Goal: Task Accomplishment & Management: Manage account settings

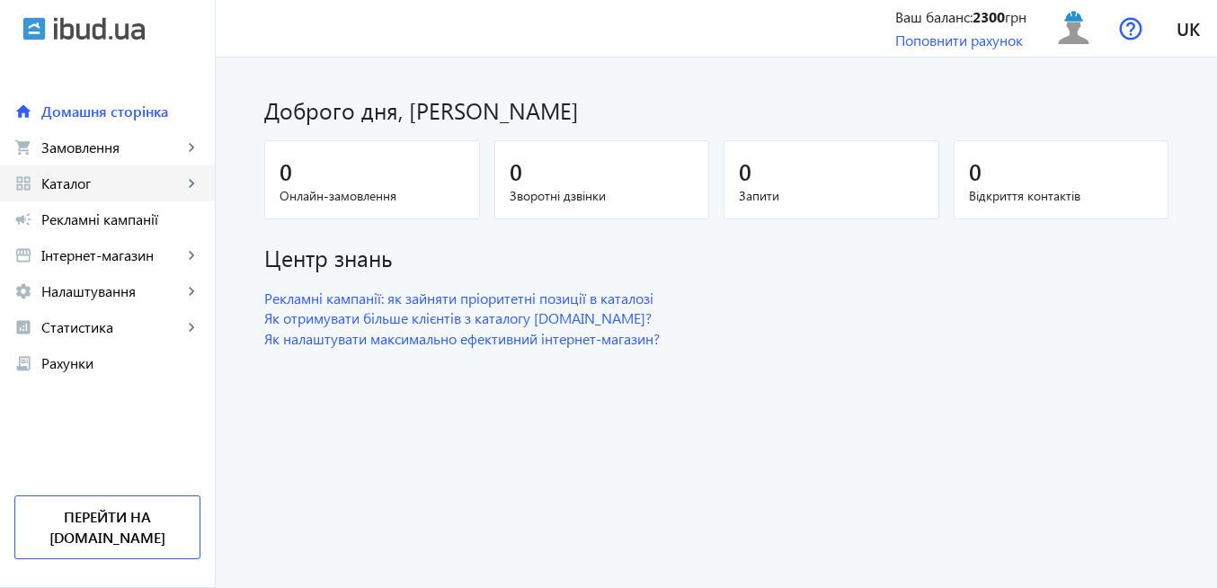
click at [115, 183] on span "Каталог" at bounding box center [111, 183] width 141 height 18
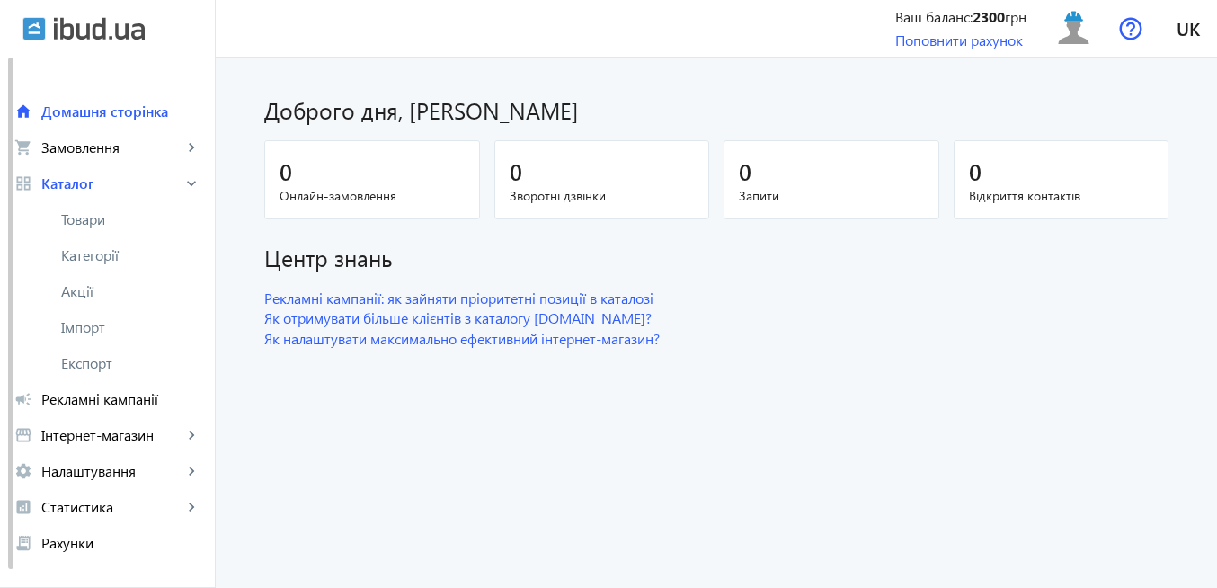
click at [109, 226] on span "Товари" at bounding box center [130, 219] width 139 height 18
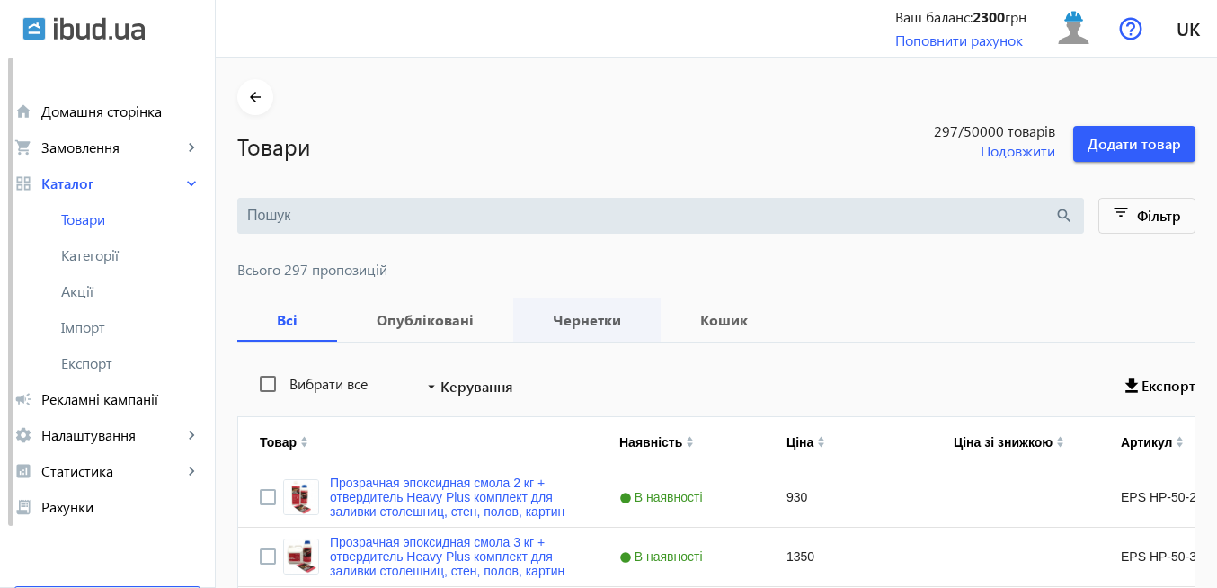
click at [588, 323] on b "Чернетки" at bounding box center [587, 320] width 104 height 14
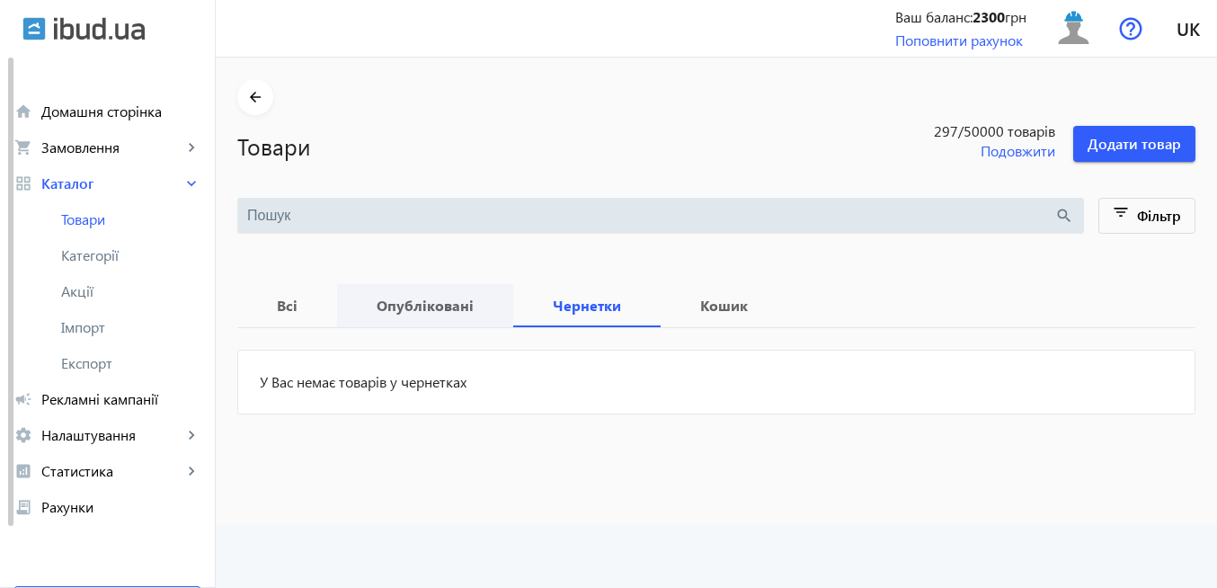
click at [421, 302] on b "Опубліковані" at bounding box center [425, 305] width 133 height 14
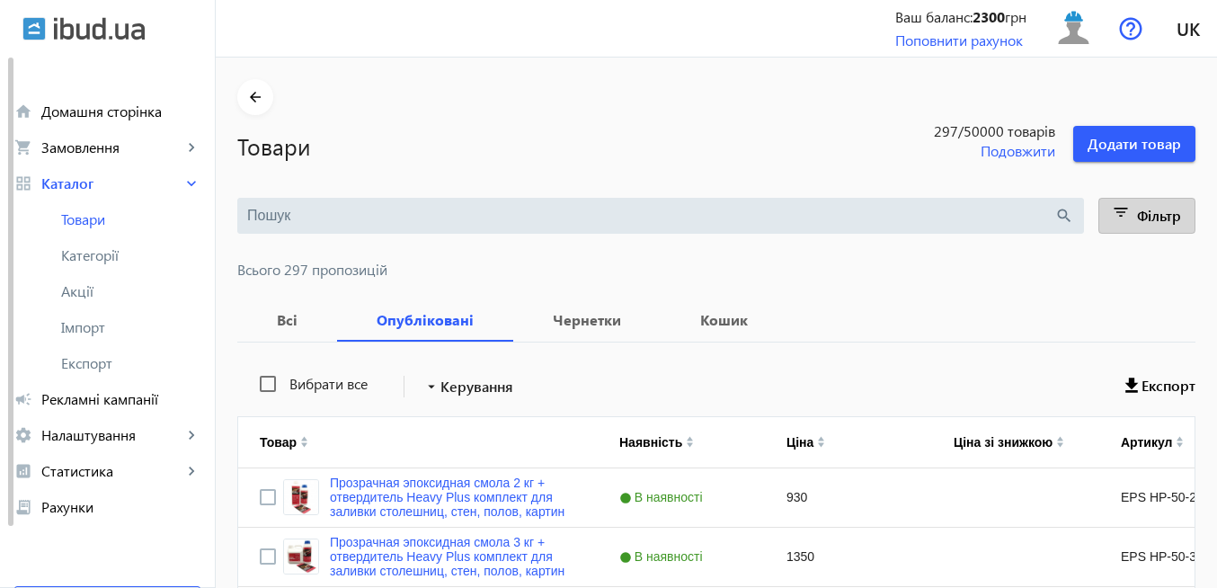
click at [1113, 209] on mat-icon "filter_list" at bounding box center [1121, 215] width 25 height 25
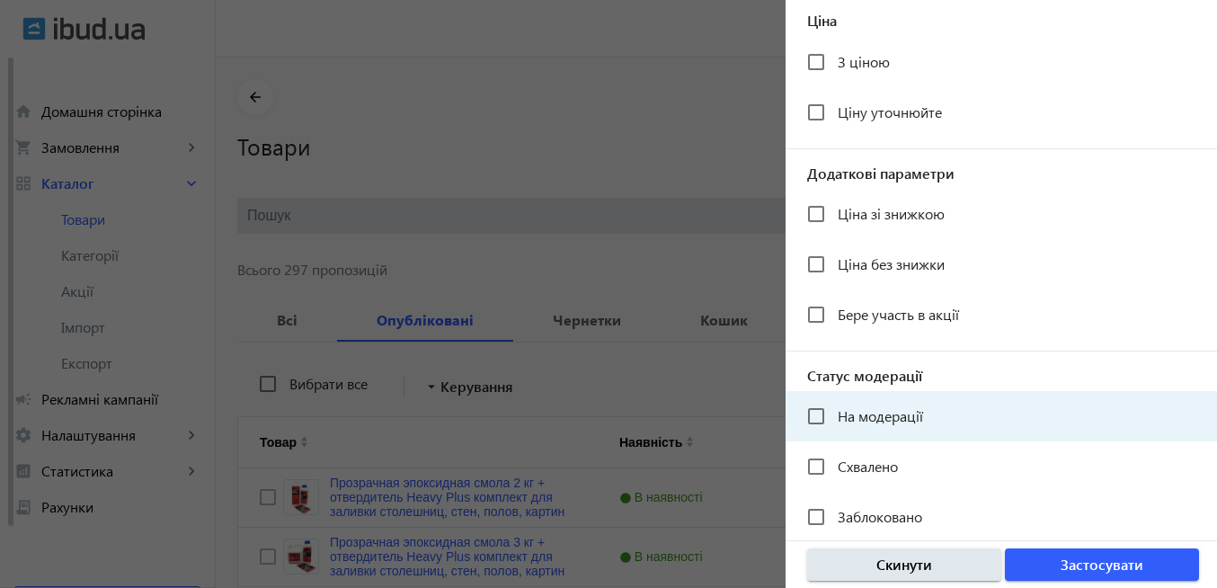
scroll to position [399, 0]
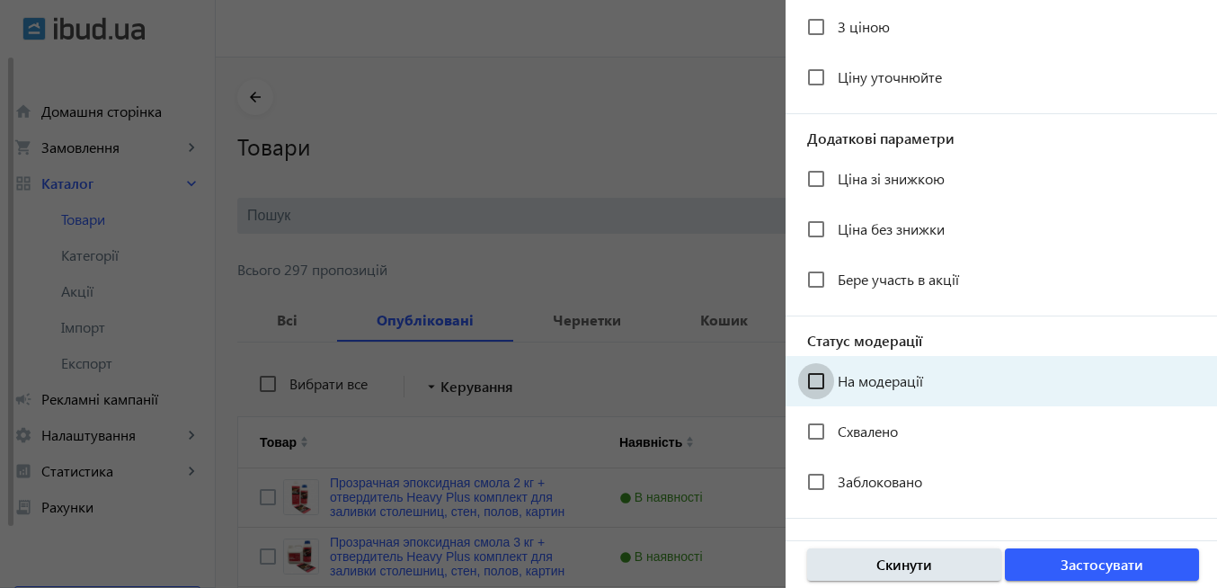
click at [822, 384] on input "На модерації" at bounding box center [816, 381] width 36 height 36
checkbox input "true"
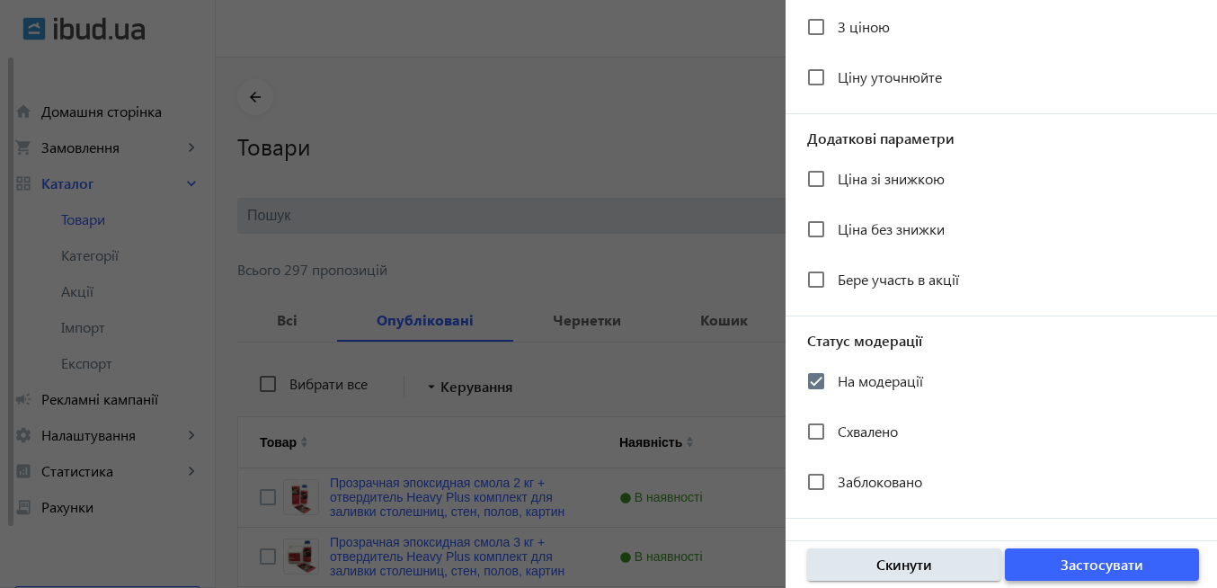
click at [1080, 565] on span "Застосувати" at bounding box center [1101, 564] width 83 height 20
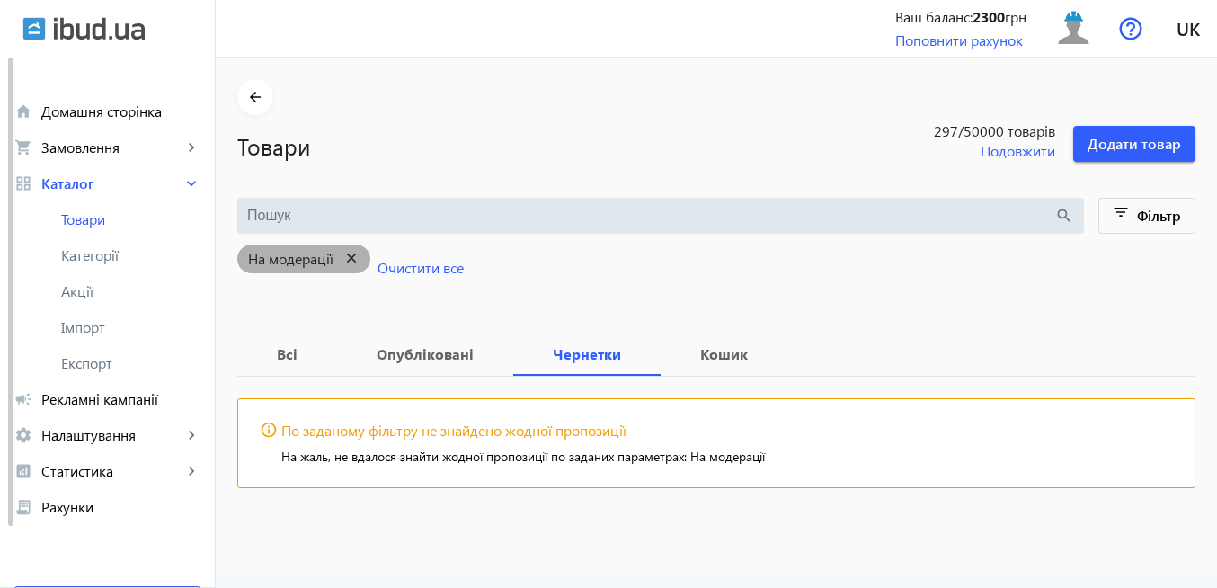
click at [333, 255] on mat-icon "close" at bounding box center [351, 258] width 37 height 22
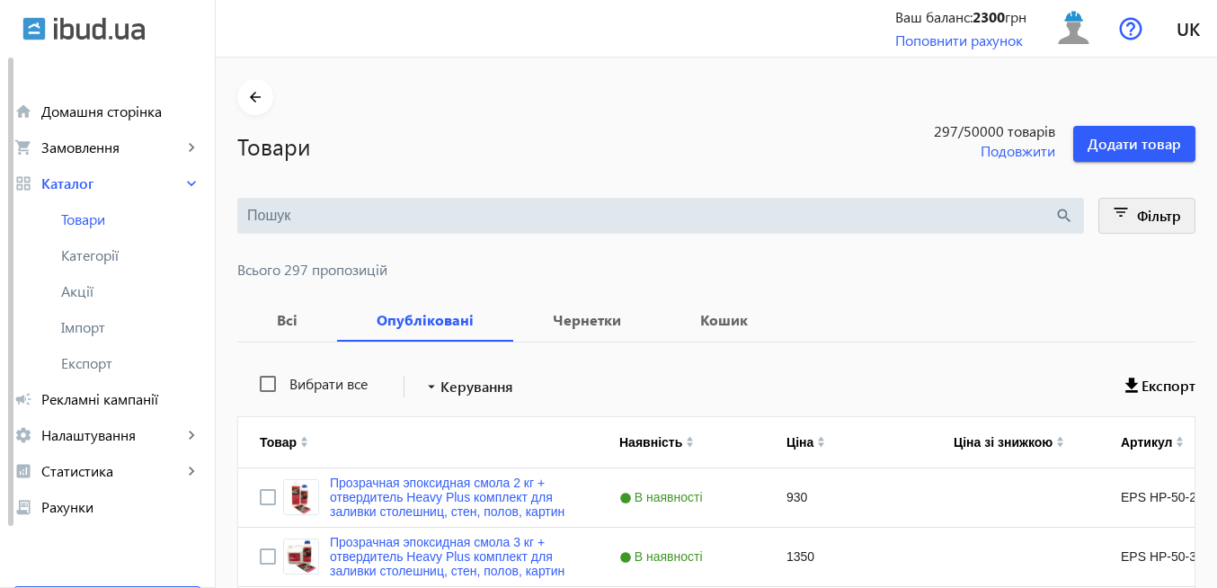
click at [1114, 218] on mat-icon "filter_list" at bounding box center [1121, 215] width 25 height 25
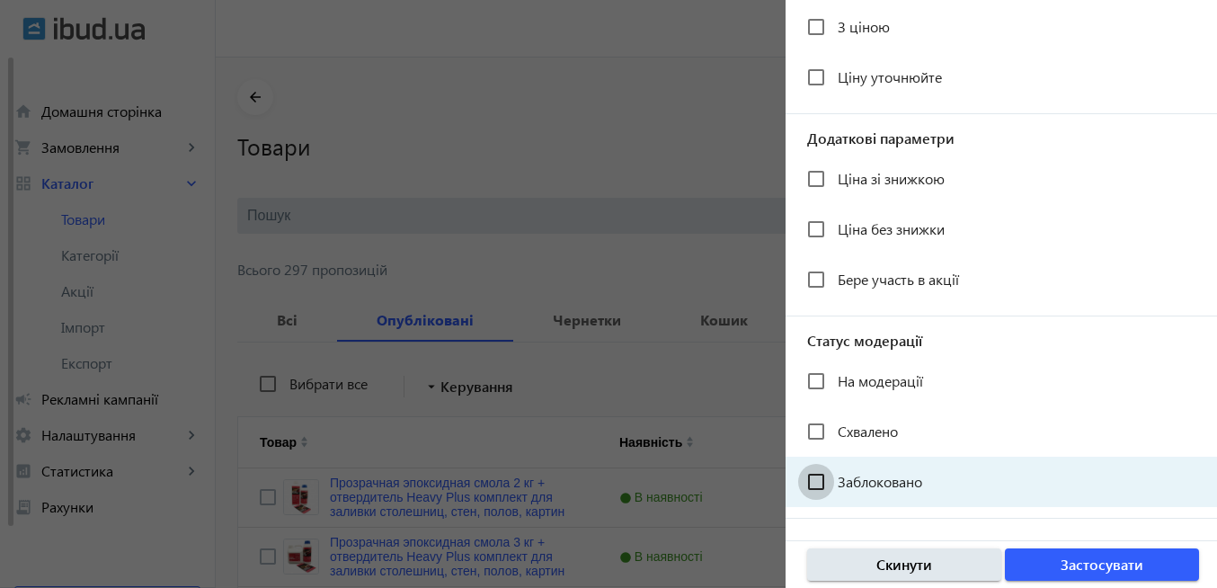
click at [818, 481] on input "Заблоковано" at bounding box center [816, 482] width 36 height 36
checkbox input "true"
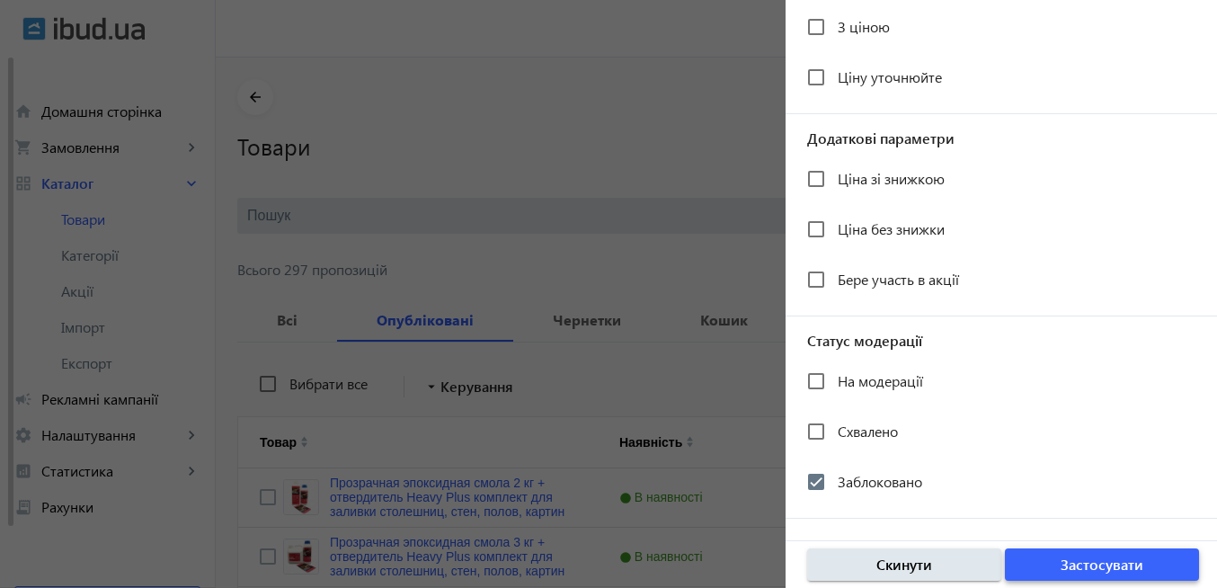
click at [1067, 558] on span "Застосувати" at bounding box center [1101, 564] width 83 height 20
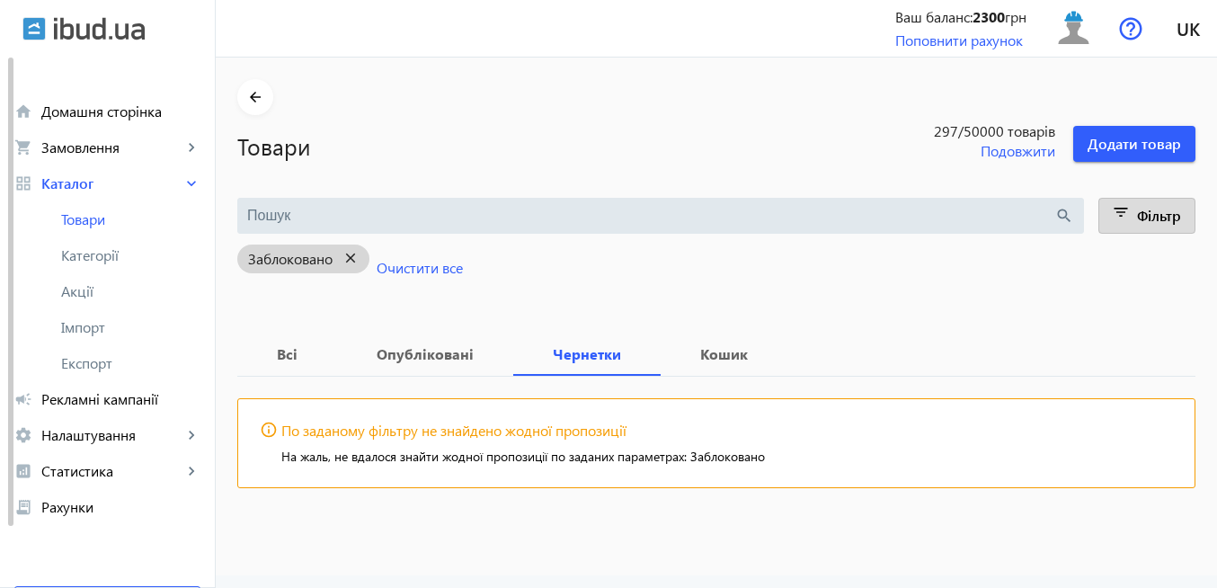
click at [346, 255] on mat-icon "close" at bounding box center [350, 258] width 37 height 22
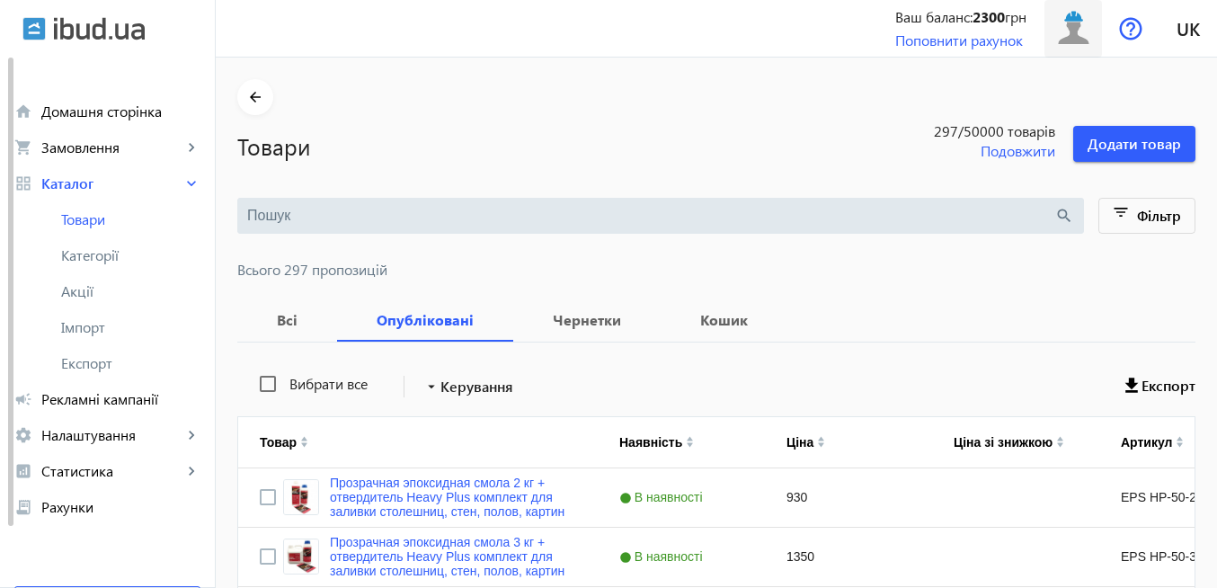
click at [1067, 49] on span at bounding box center [1073, 28] width 58 height 43
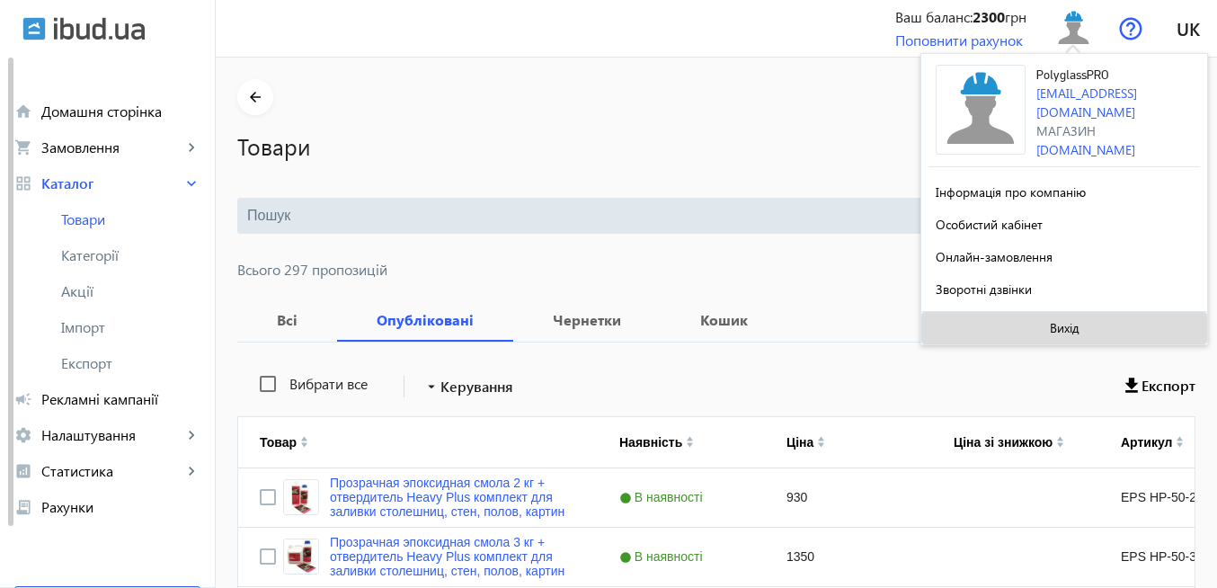
click at [1070, 322] on span "Вихід" at bounding box center [1064, 328] width 30 height 14
